Goal: Navigation & Orientation: Find specific page/section

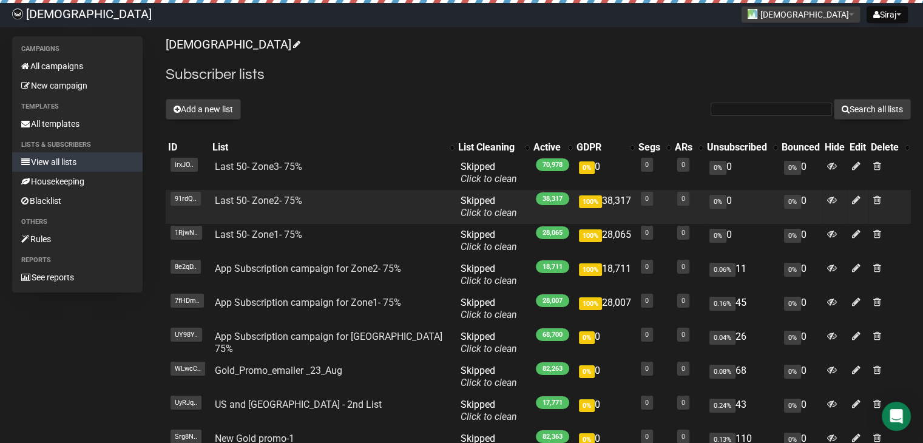
drag, startPoint x: 606, startPoint y: 233, endPoint x: 508, endPoint y: 206, distance: 101.3
click at [508, 206] on tbody "irxJO.. irxJOtiOf5T2t5VoOQFcmA Last 50- Zone3- 75% Skipped You can be flagged f…" at bounding box center [538, 326] width 745 height 340
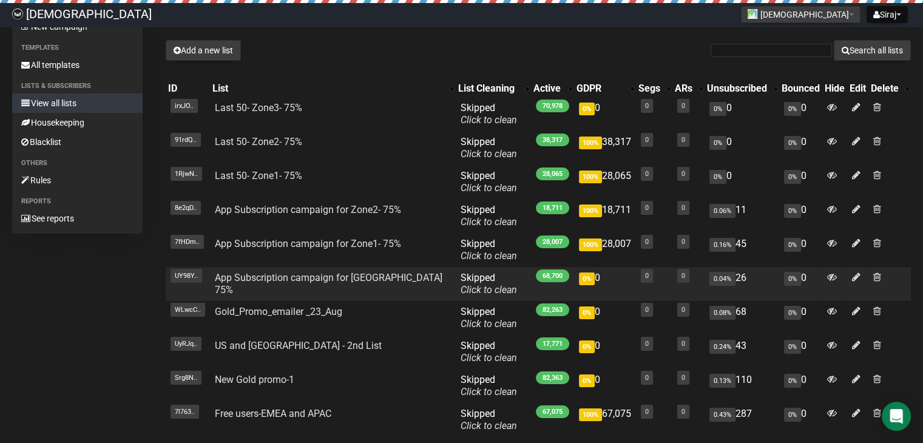
scroll to position [121, 0]
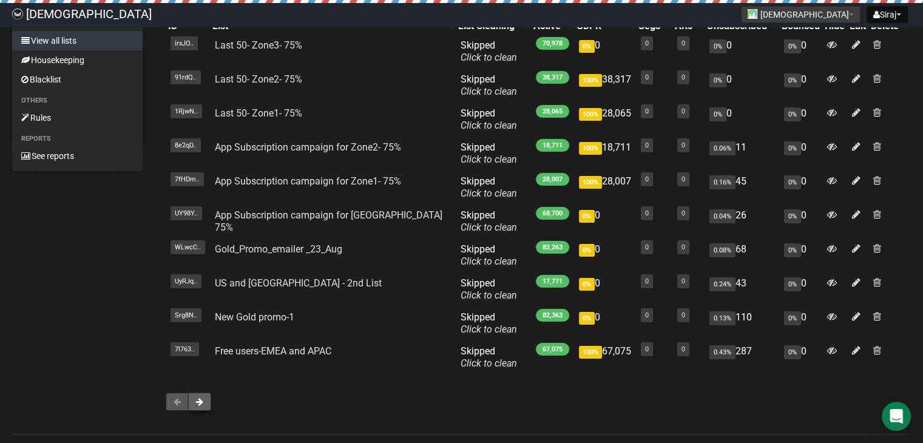
click at [205, 403] on button at bounding box center [199, 402] width 23 height 18
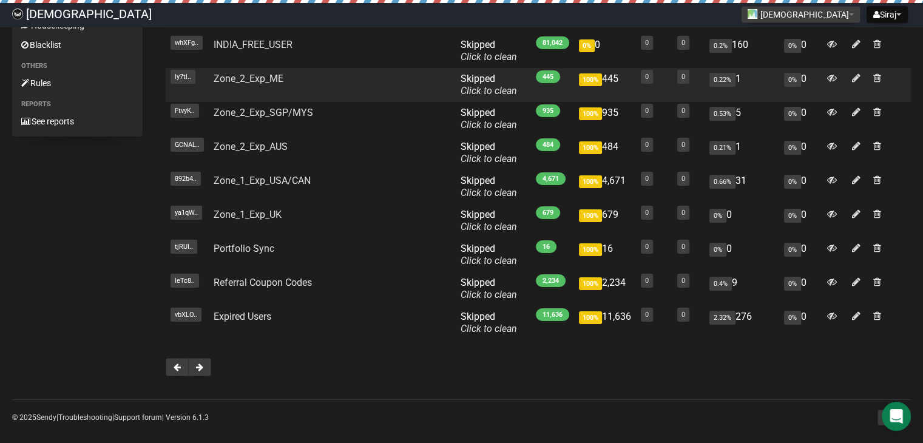
scroll to position [167, 0]
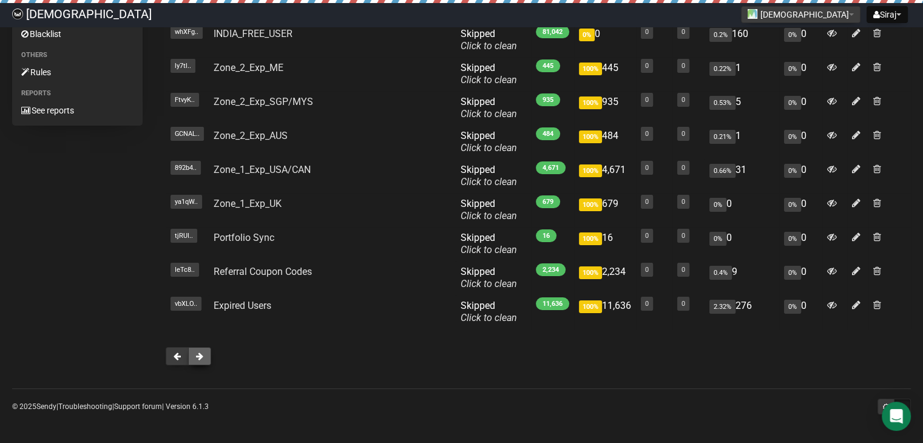
click at [204, 358] on button at bounding box center [199, 356] width 23 height 18
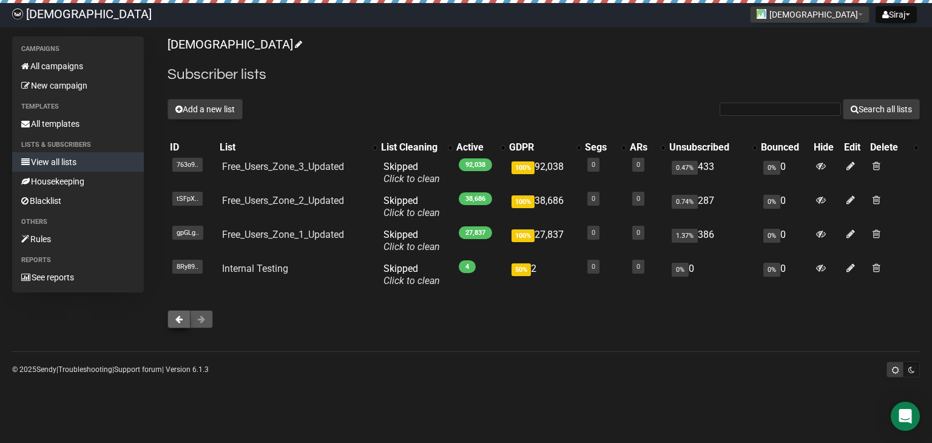
click at [178, 313] on button at bounding box center [179, 319] width 23 height 18
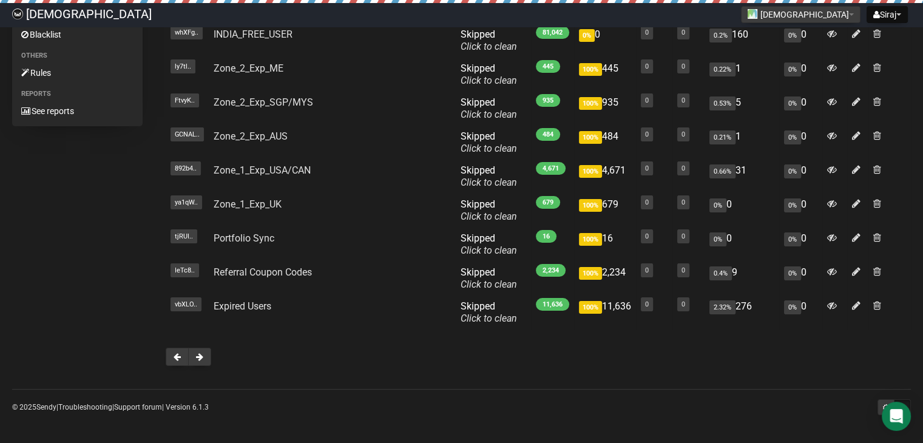
scroll to position [167, 0]
click at [179, 358] on span at bounding box center [177, 356] width 7 height 8
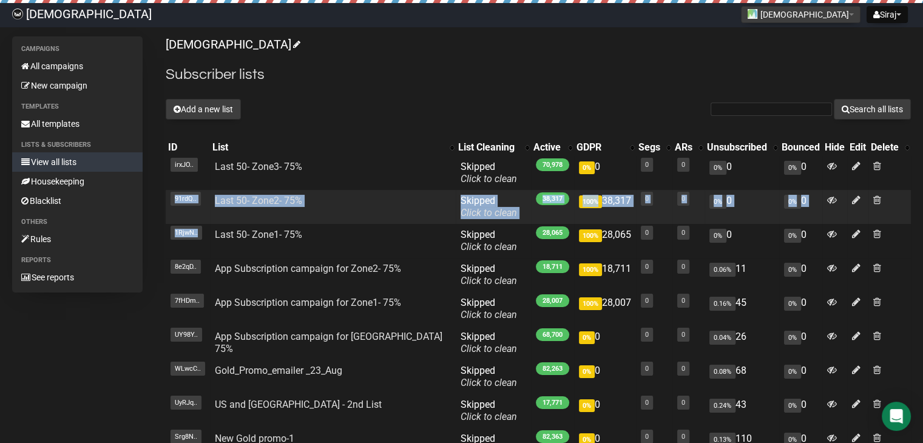
drag, startPoint x: 313, startPoint y: 236, endPoint x: 176, endPoint y: 220, distance: 138.1
click at [176, 220] on tbody "irxJO.. irxJOtiOf5T2t5VoOQFcmA Last 50- Zone3- 75% Skipped You can be flagged f…" at bounding box center [538, 326] width 745 height 340
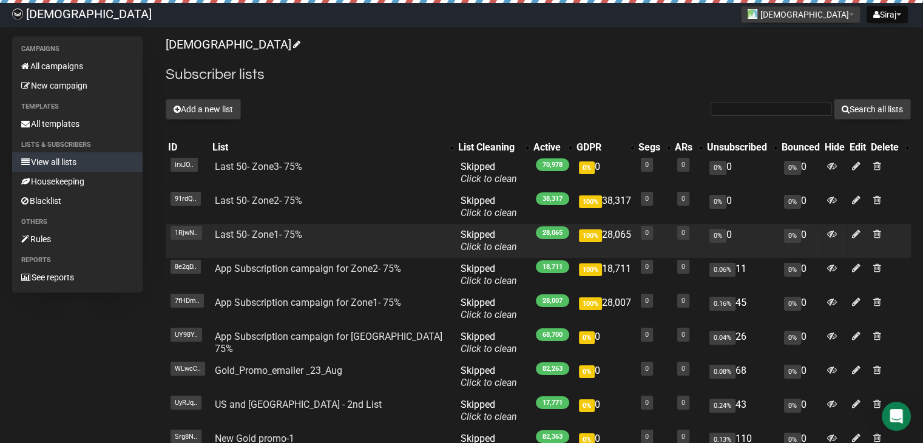
click at [607, 242] on td "100% 28,065" at bounding box center [605, 241] width 62 height 34
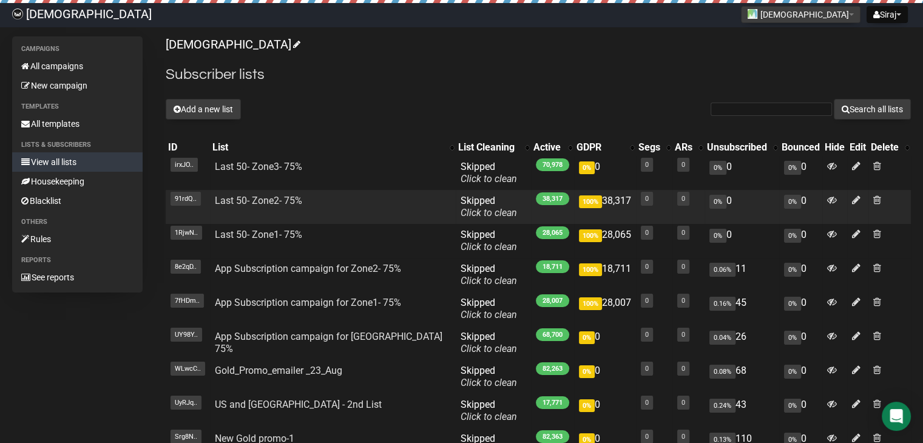
drag, startPoint x: 609, startPoint y: 234, endPoint x: 255, endPoint y: 217, distance: 354.3
click at [255, 217] on tbody "irxJO.. irxJOtiOf5T2t5VoOQFcmA Last 50- Zone3- 75% Skipped You can be flagged f…" at bounding box center [538, 326] width 745 height 340
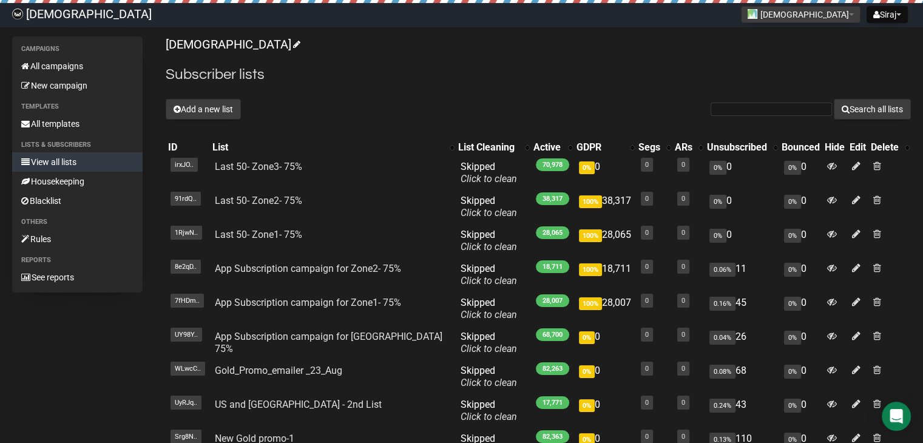
click at [622, 90] on div "[DEMOGRAPHIC_DATA] Subscriber lists Add a new list Search all lists List name S…" at bounding box center [538, 290] width 745 height 508
click at [70, 64] on link "All campaigns" at bounding box center [77, 65] width 131 height 19
click at [904, 427] on div "Open Intercom Messenger" at bounding box center [897, 417] width 32 height 32
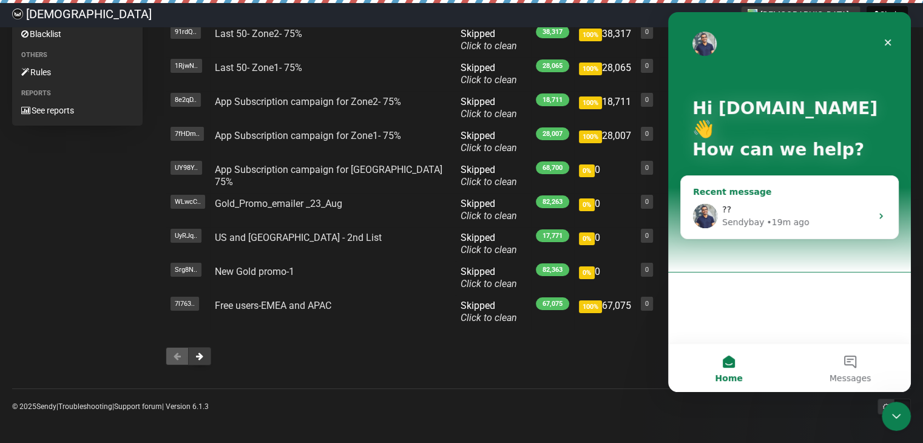
scroll to position [46, 0]
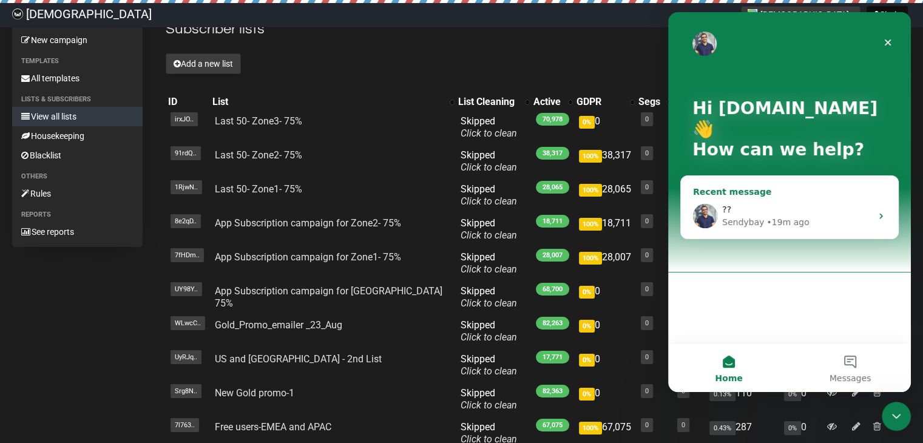
click at [773, 216] on div "??" at bounding box center [796, 209] width 149 height 13
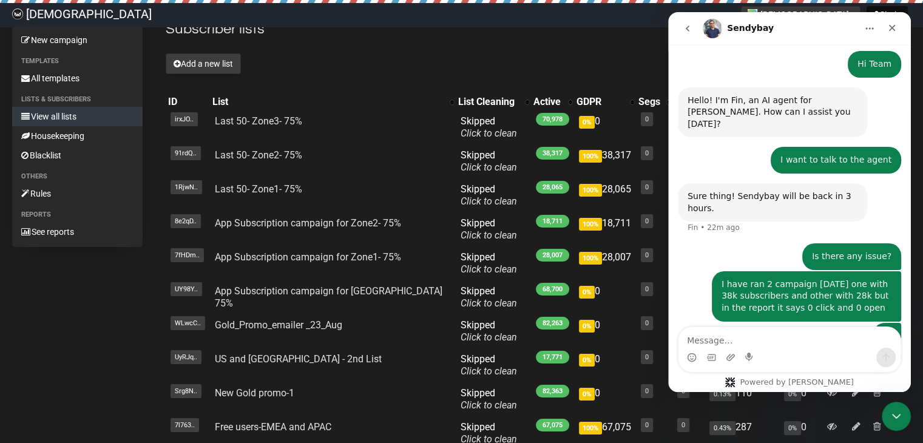
scroll to position [81, 0]
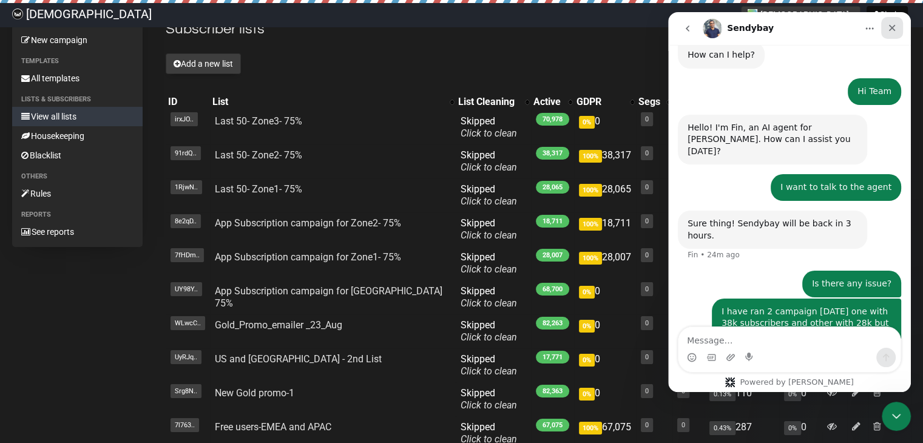
click at [890, 29] on icon "Close" at bounding box center [892, 28] width 10 height 10
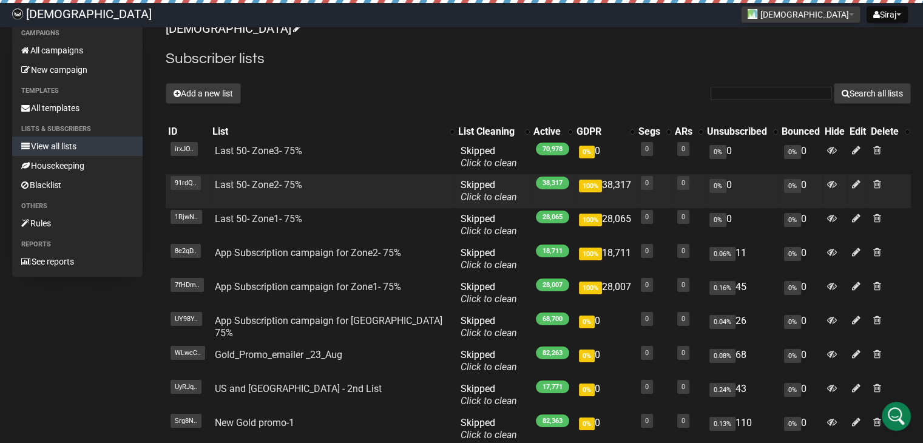
scroll to position [0, 0]
